Goal: Task Accomplishment & Management: Use online tool/utility

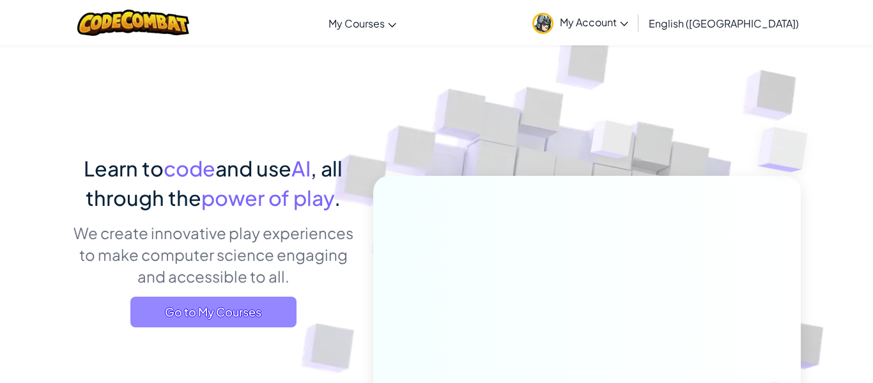
click at [247, 313] on span "Go to My Courses" at bounding box center [213, 312] width 166 height 31
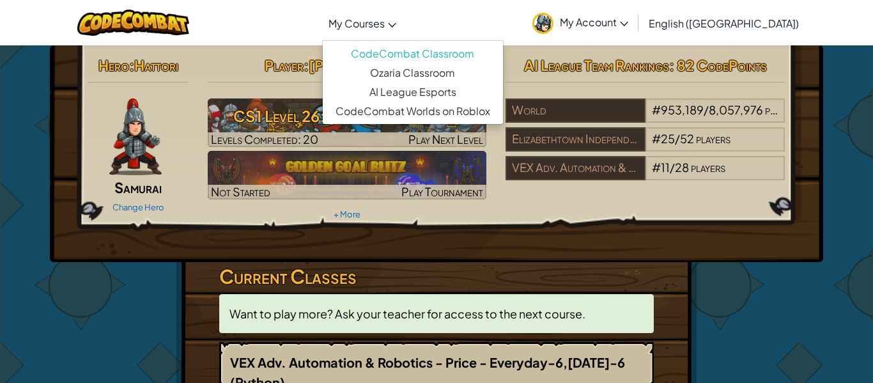
click at [385, 22] on span "My Courses" at bounding box center [357, 23] width 56 height 13
click at [118, 127] on img at bounding box center [135, 136] width 52 height 77
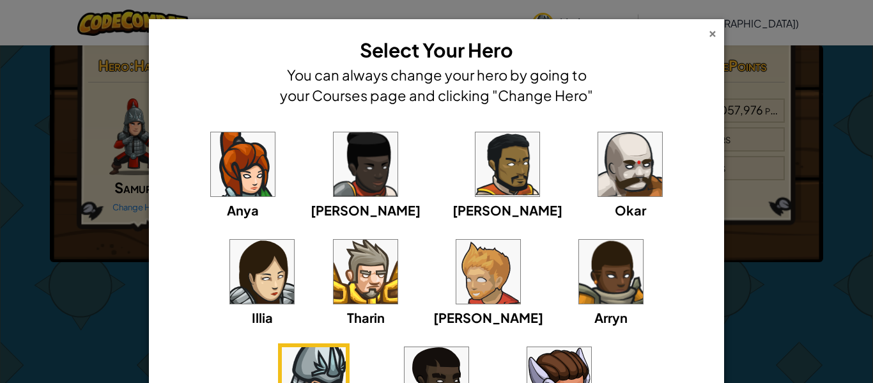
click at [714, 37] on div "×" at bounding box center [712, 31] width 9 height 13
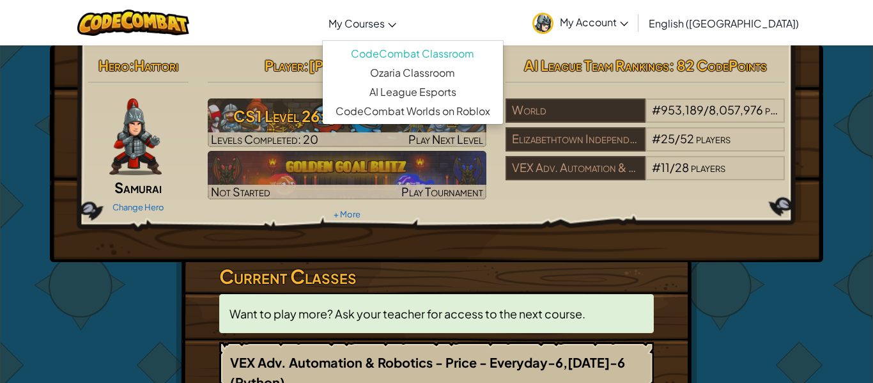
click at [403, 31] on link "My Courses" at bounding box center [362, 23] width 81 height 35
click at [183, 15] on img at bounding box center [133, 23] width 112 height 26
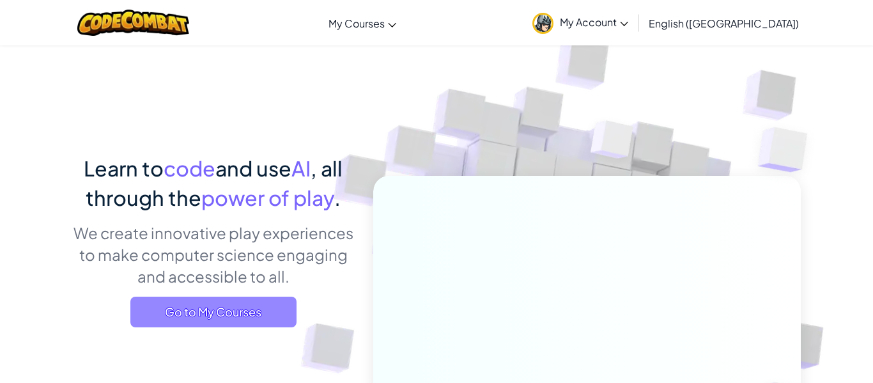
click at [183, 299] on span "Go to My Courses" at bounding box center [213, 312] width 166 height 31
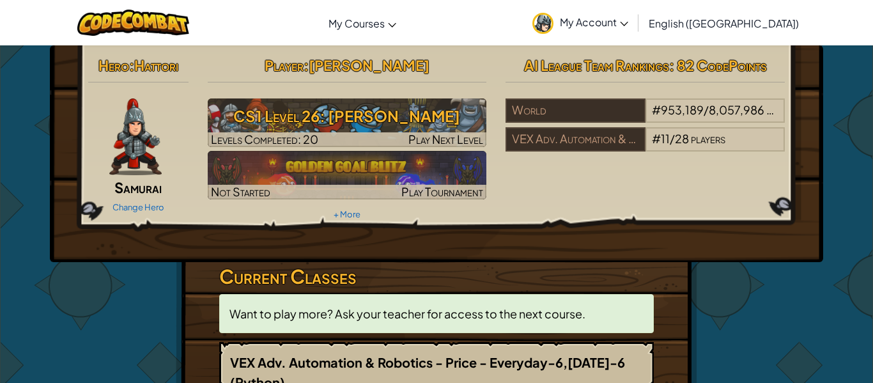
scroll to position [52, 0]
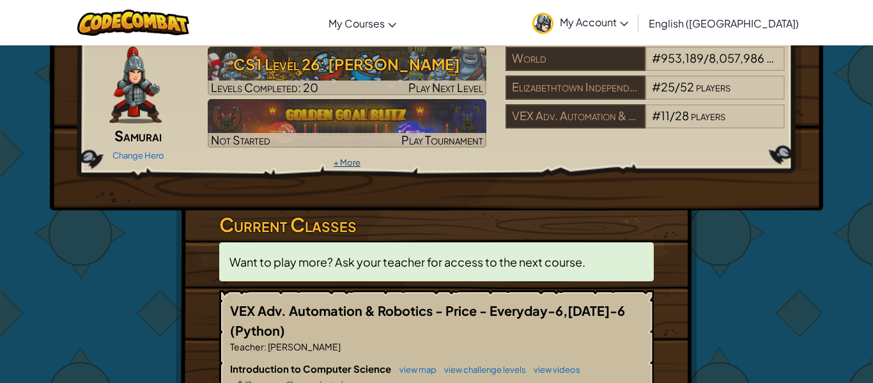
click at [354, 164] on link "+ More" at bounding box center [347, 162] width 27 height 10
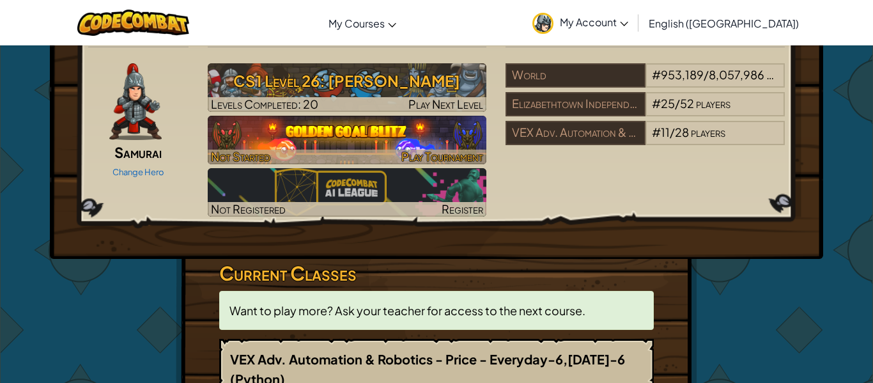
scroll to position [0, 0]
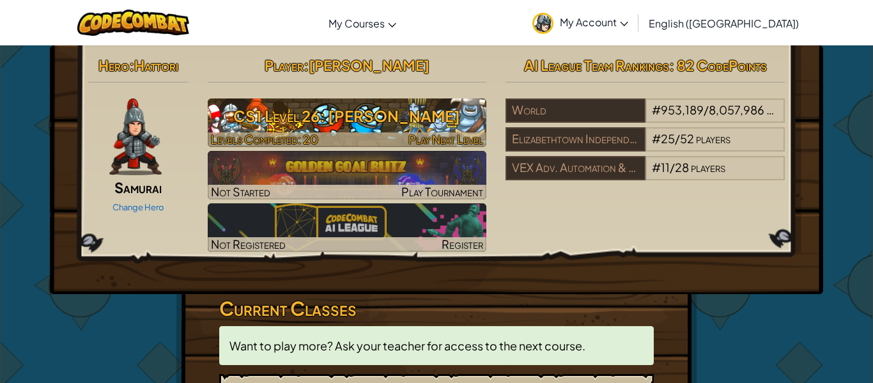
click at [419, 125] on h3 "CS1 Level 26: [PERSON_NAME]" at bounding box center [347, 116] width 279 height 29
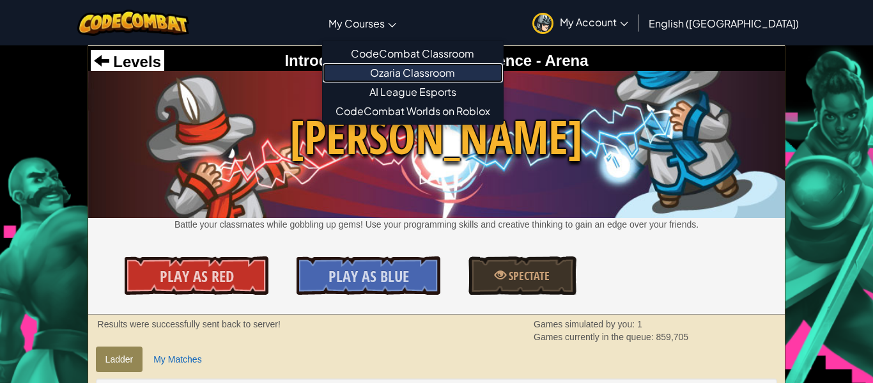
click at [441, 75] on link "Ozaria Classroom" at bounding box center [413, 72] width 180 height 19
